Goal: Check status: Check status

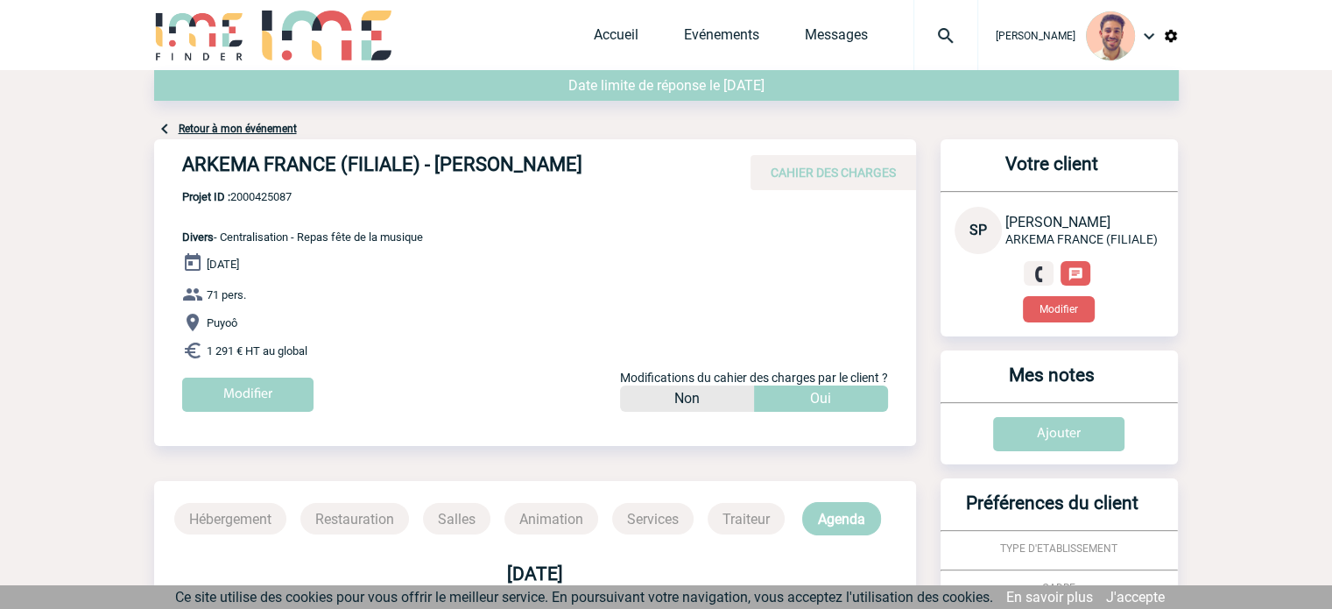
click at [727, 24] on div "Accueil Evénements Messages Projet, client Projet, client" at bounding box center [786, 35] width 385 height 70
click at [720, 32] on link "Evénements" at bounding box center [721, 38] width 75 height 25
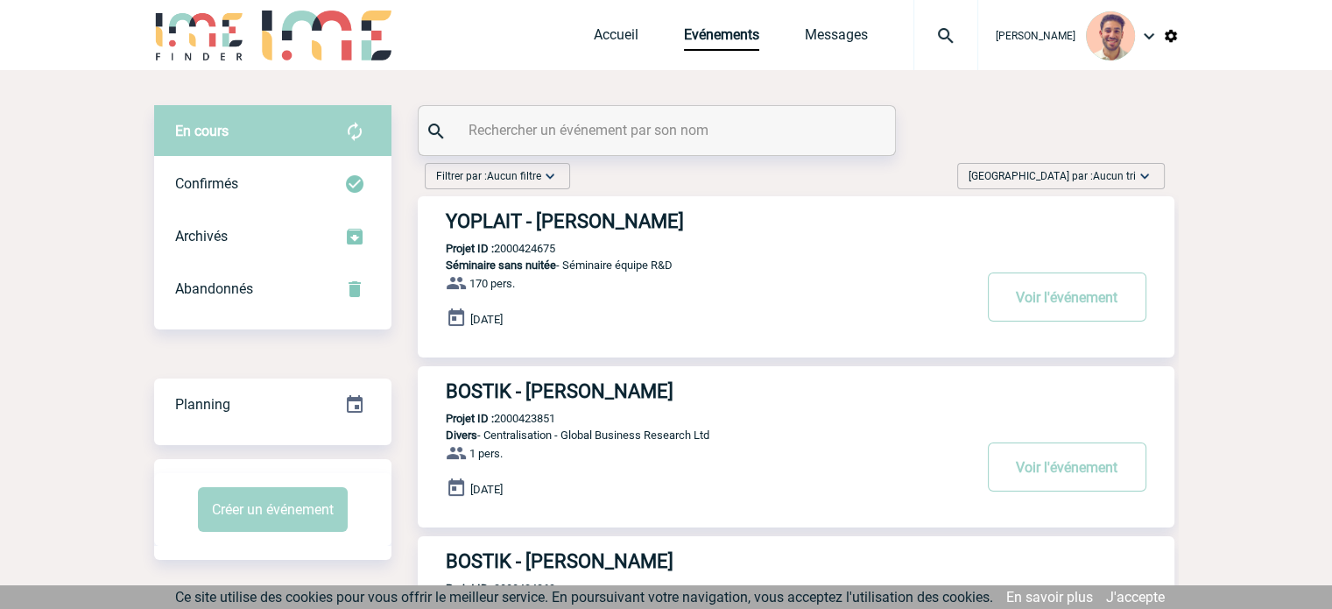
click at [504, 133] on input "text" at bounding box center [659, 129] width 390 height 25
paste input "2000425123"
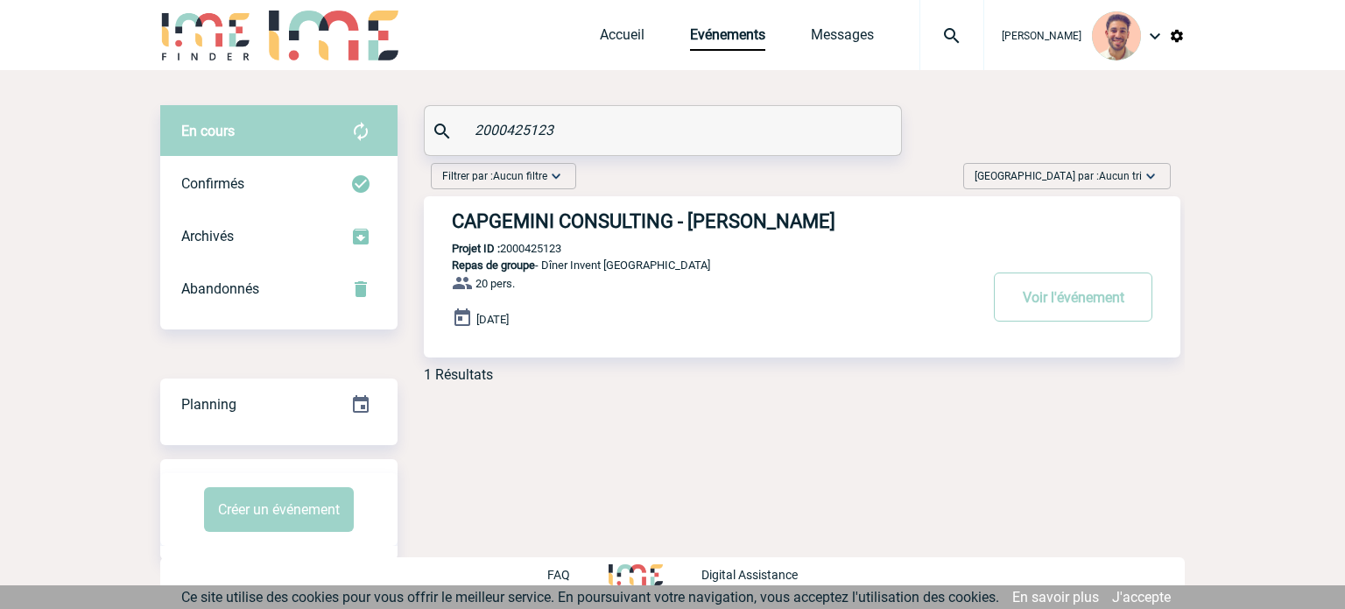
type input "2000425123"
click at [661, 213] on h3 "CAPGEMINI CONSULTING - [PERSON_NAME]" at bounding box center [715, 221] width 526 height 22
click at [680, 223] on h3 "CAPGEMINI CONSULTING - [PERSON_NAME]" at bounding box center [715, 221] width 526 height 22
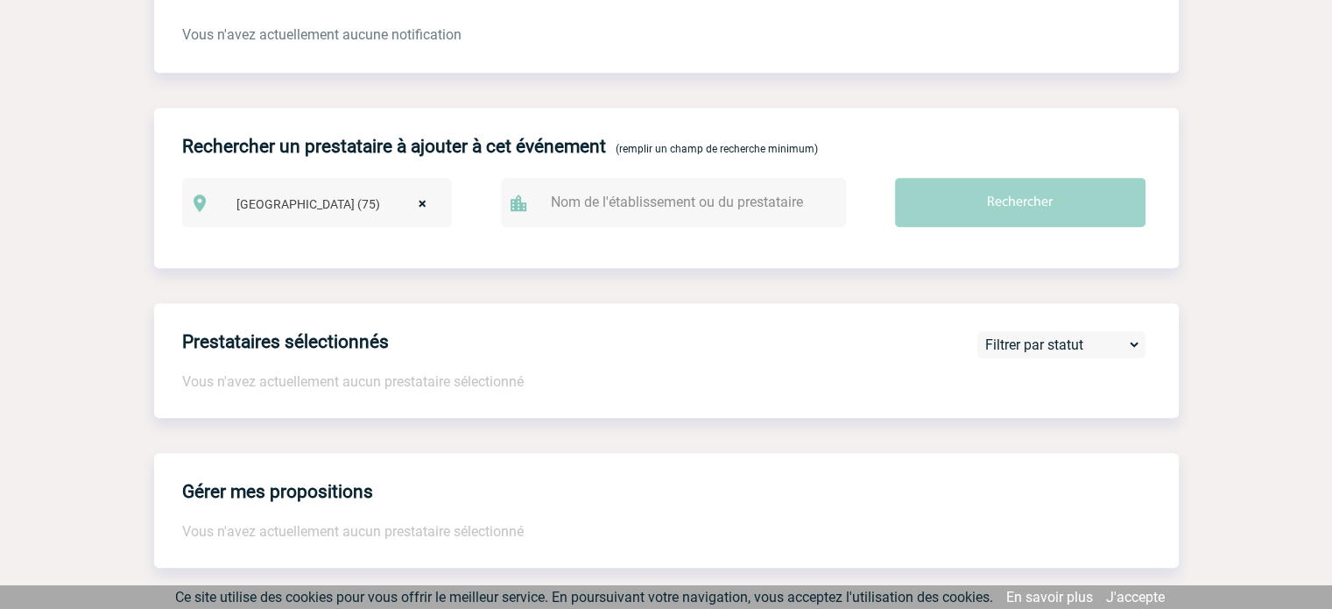
scroll to position [175, 0]
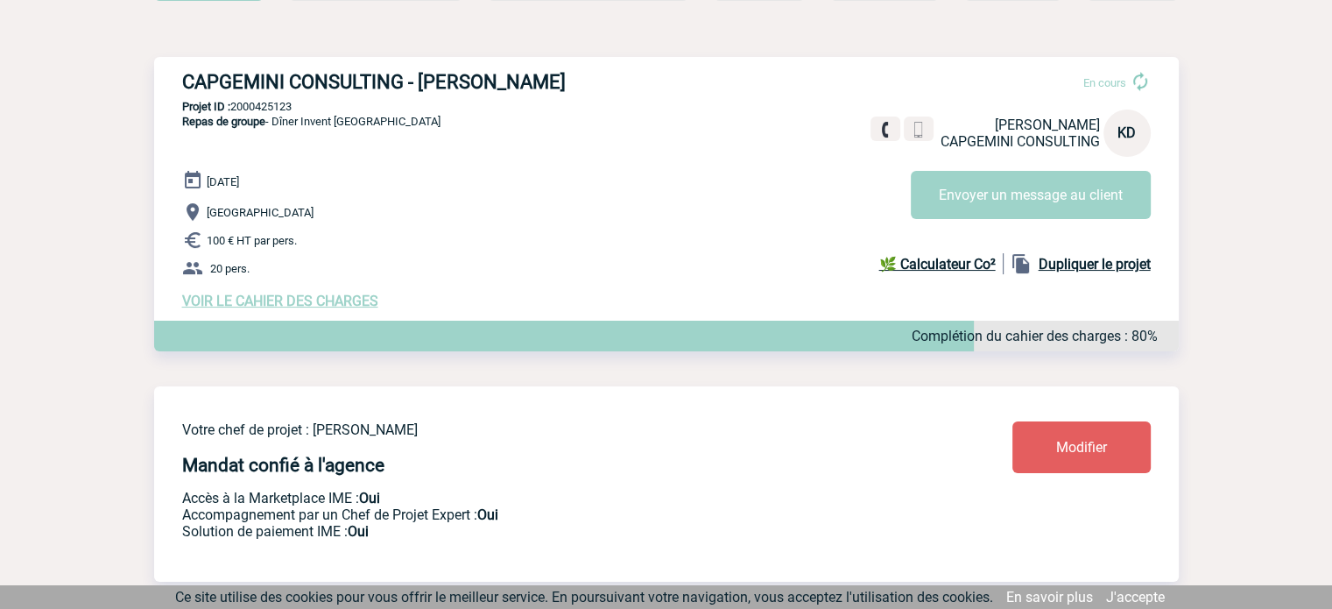
click at [343, 297] on span "VOIR LE CAHIER DES CHARGES" at bounding box center [280, 301] width 196 height 17
